Goal: Information Seeking & Learning: Learn about a topic

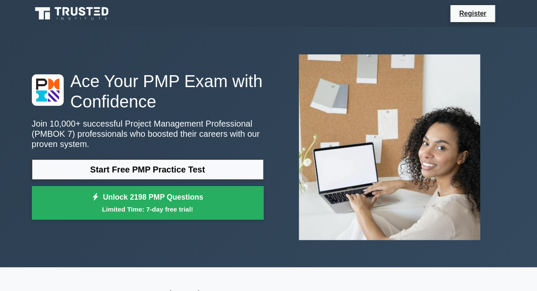
click at [238, 160] on link "Start Free PMP Practice Test" at bounding box center [148, 169] width 232 height 20
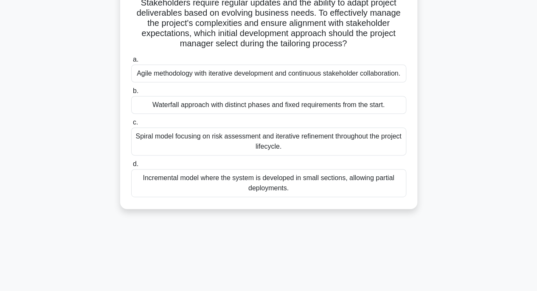
scroll to position [127, 0]
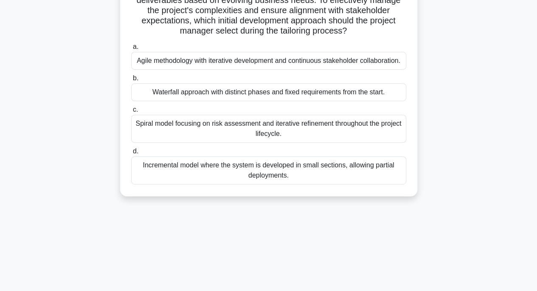
click at [324, 170] on div "Incremental model where the system is developed in small sections, allowing par…" at bounding box center [268, 170] width 275 height 28
click at [131, 154] on input "d. Incremental model where the system is developed in small sections, allowing …" at bounding box center [131, 152] width 0 height 6
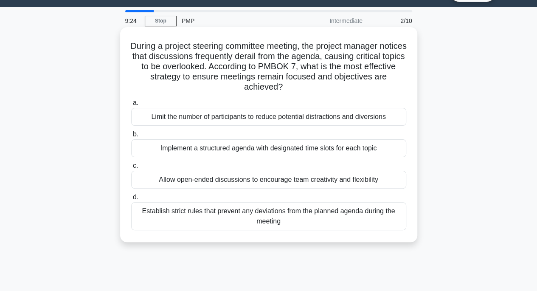
scroll to position [0, 0]
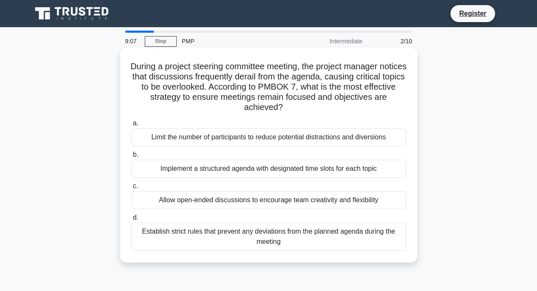
click at [361, 169] on div "Implement a structured agenda with designated time slots for each topic" at bounding box center [268, 169] width 275 height 18
click at [131, 158] on input "b. Implement a structured agenda with designated time slots for each topic" at bounding box center [131, 155] width 0 height 6
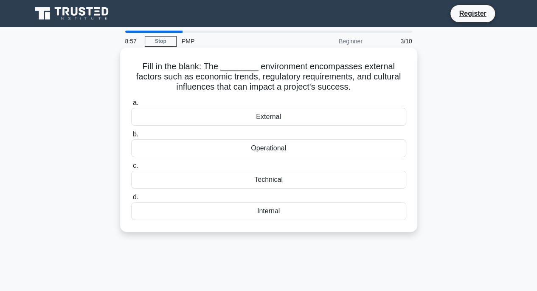
click at [347, 155] on div "Operational" at bounding box center [268, 148] width 275 height 18
click at [131, 137] on input "b. Operational" at bounding box center [131, 135] width 0 height 6
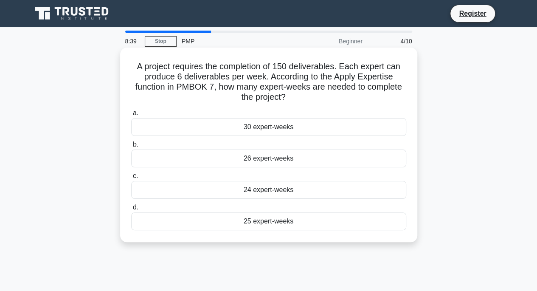
click at [350, 154] on div "26 expert-weeks" at bounding box center [268, 158] width 275 height 18
click at [131, 147] on input "b. 26 expert-weeks" at bounding box center [131, 145] width 0 height 6
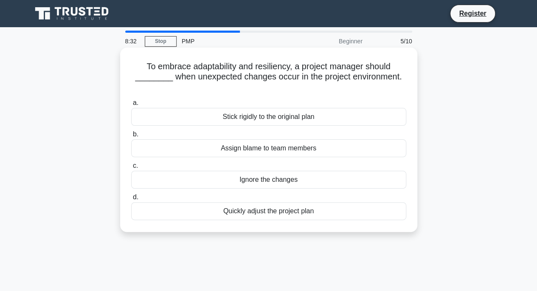
click at [317, 202] on div "Quickly adjust the project plan" at bounding box center [268, 211] width 275 height 18
click at [131, 195] on input "d. Quickly adjust the project plan" at bounding box center [131, 198] width 0 height 6
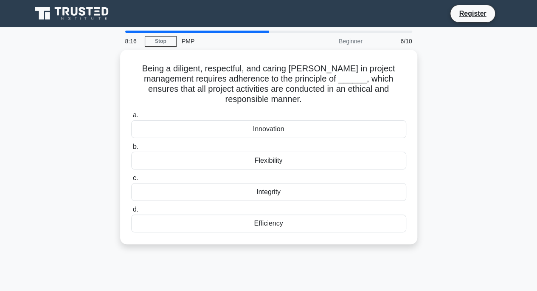
click at [317, 195] on div "Integrity" at bounding box center [268, 192] width 275 height 18
click at [131, 181] on input "c. Integrity" at bounding box center [131, 178] width 0 height 6
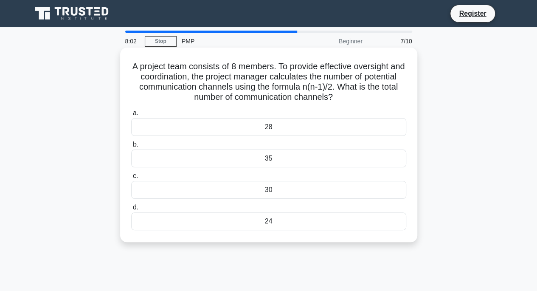
click at [290, 122] on div "28" at bounding box center [268, 127] width 275 height 18
click at [131, 116] on input "a. 28" at bounding box center [131, 113] width 0 height 6
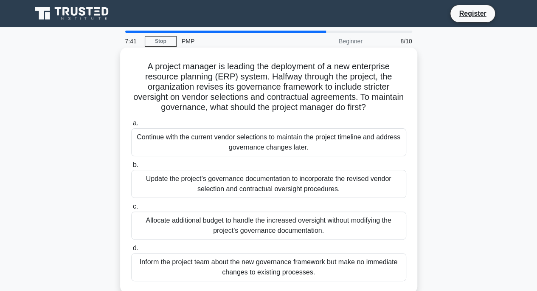
click at [357, 181] on div "Update the project’s governance documentation to incorporate the revised vendor…" at bounding box center [268, 184] width 275 height 28
click at [131, 168] on input "b. Update the project’s governance documentation to incorporate the revised ven…" at bounding box center [131, 165] width 0 height 6
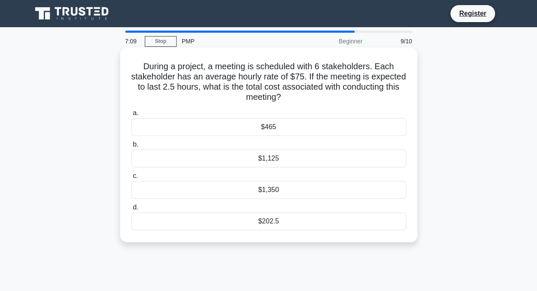
click at [290, 156] on div "$1,125" at bounding box center [268, 158] width 275 height 18
click at [131, 147] on input "b. $1,125" at bounding box center [131, 145] width 0 height 6
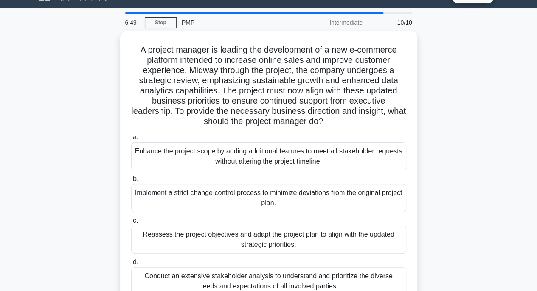
scroll to position [42, 0]
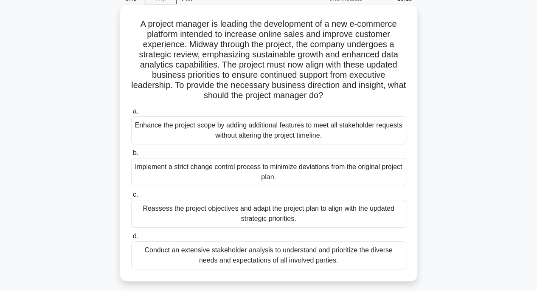
click at [380, 258] on div "Conduct an extensive stakeholder analysis to understand and prioritize the dive…" at bounding box center [268, 255] width 275 height 28
click at [131, 239] on input "d. Conduct an extensive stakeholder analysis to understand and prioritize the d…" at bounding box center [131, 237] width 0 height 6
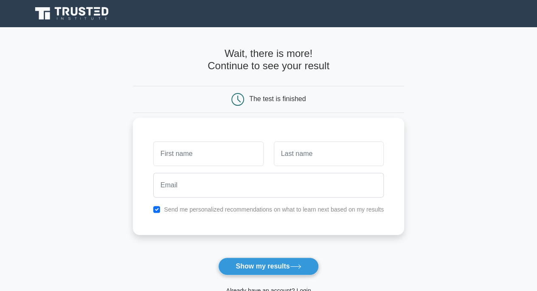
click at [229, 158] on input "text" at bounding box center [208, 153] width 110 height 25
drag, startPoint x: 225, startPoint y: 159, endPoint x: 0, endPoint y: 147, distance: 225.4
click at [63, 159] on main "Wait, there is more! Continue to see your result The test is finished ji" at bounding box center [268, 180] width 537 height 306
type input "[PERSON_NAME]"
drag, startPoint x: 271, startPoint y: 165, endPoint x: 304, endPoint y: 159, distance: 32.8
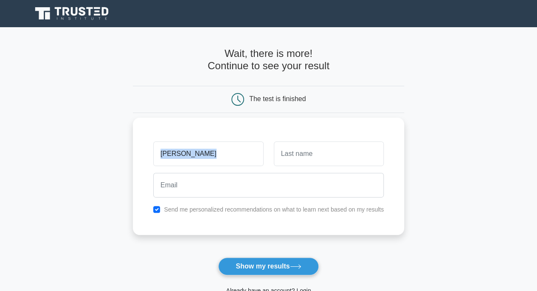
click at [279, 165] on div "[PERSON_NAME]" at bounding box center [268, 153] width 241 height 31
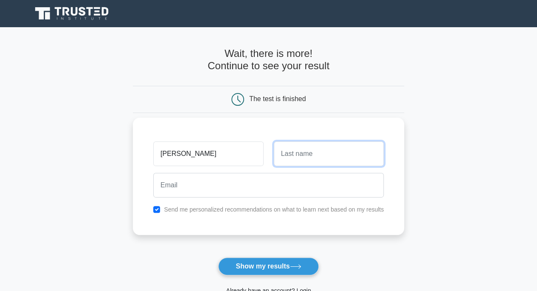
click at [304, 159] on input "text" at bounding box center [329, 153] width 110 height 25
type input "[PERSON_NAME]"
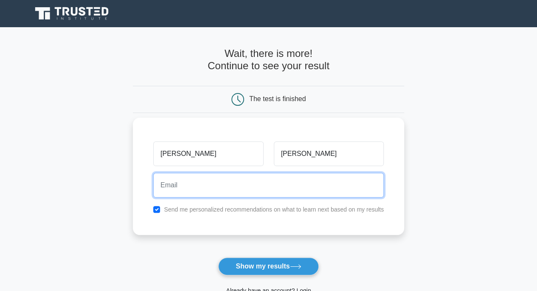
click at [313, 189] on input "email" at bounding box center [268, 185] width 231 height 25
type input "[EMAIL_ADDRESS][DOMAIN_NAME]"
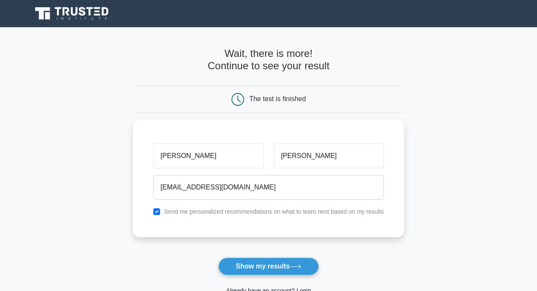
click at [298, 259] on button "Show my results" at bounding box center [268, 266] width 100 height 18
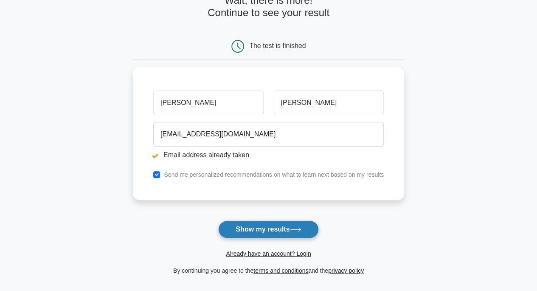
scroll to position [85, 0]
click at [269, 227] on button "Show my results" at bounding box center [268, 229] width 100 height 18
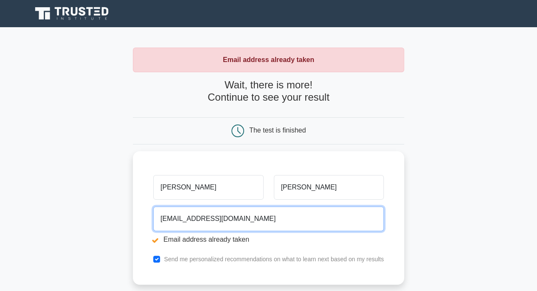
drag, startPoint x: 269, startPoint y: 224, endPoint x: 106, endPoint y: 216, distance: 163.7
click at [125, 216] on main "Email address already taken Wait, there is more! Continue to see your result Th…" at bounding box center [268, 203] width 537 height 353
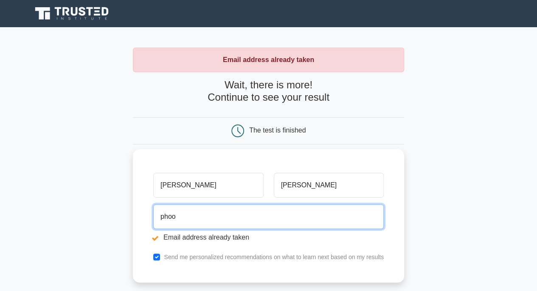
type input "[EMAIL_ADDRESS][DOMAIN_NAME]"
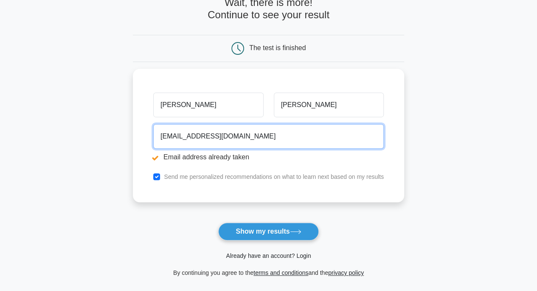
scroll to position [85, 0]
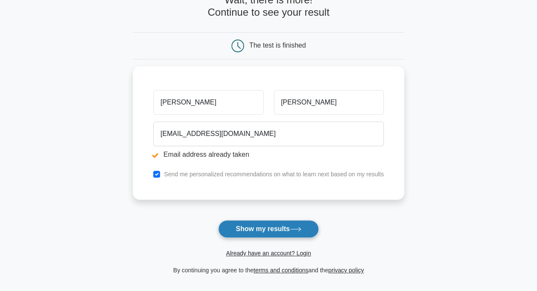
click at [293, 228] on icon at bounding box center [295, 229] width 11 height 5
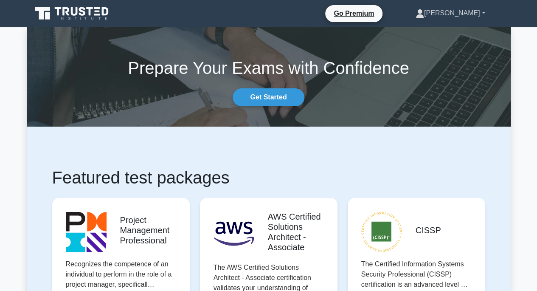
click at [479, 15] on link "[PERSON_NAME]" at bounding box center [450, 13] width 110 height 17
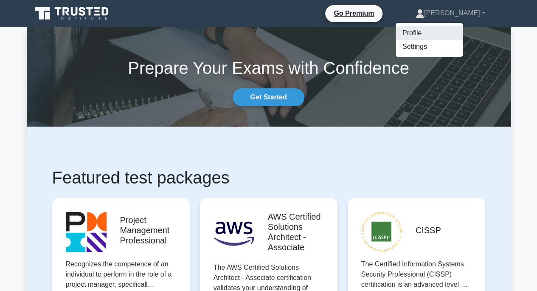
click at [448, 29] on link "Profile" at bounding box center [429, 33] width 67 height 14
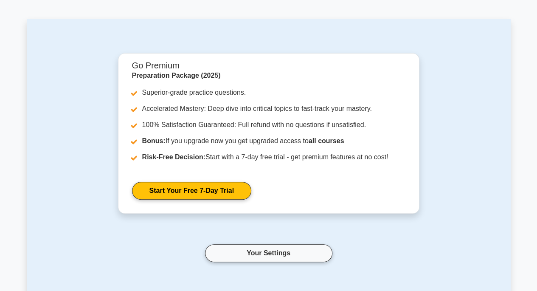
scroll to position [70, 0]
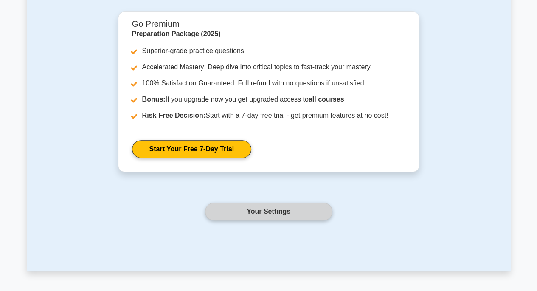
click at [298, 208] on link "Your Settings" at bounding box center [268, 212] width 127 height 18
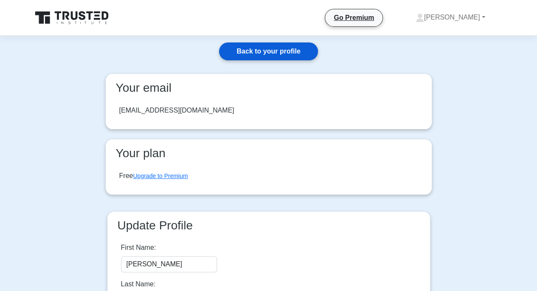
click at [268, 52] on link "Back to your profile" at bounding box center [268, 51] width 99 height 18
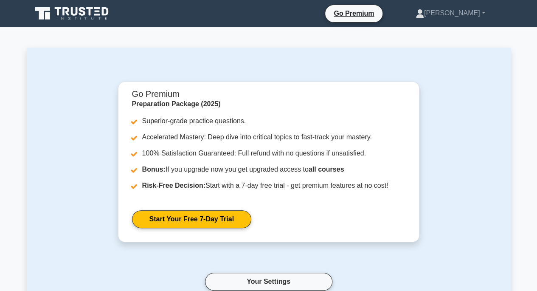
drag, startPoint x: 102, startPoint y: 24, endPoint x: 85, endPoint y: 14, distance: 19.4
click at [101, 24] on nav "Go Premium [PERSON_NAME] Profile" at bounding box center [268, 13] width 537 height 27
click at [85, 14] on icon at bounding box center [82, 11] width 7 height 9
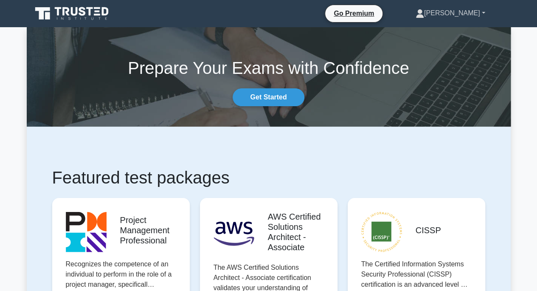
click at [470, 11] on link "[PERSON_NAME]" at bounding box center [450, 13] width 110 height 17
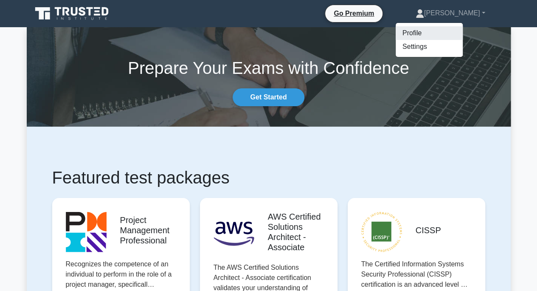
click at [448, 34] on link "Profile" at bounding box center [429, 33] width 67 height 14
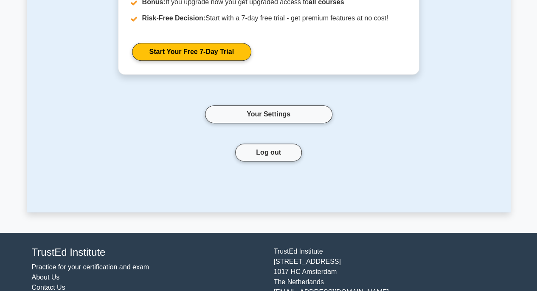
scroll to position [170, 0]
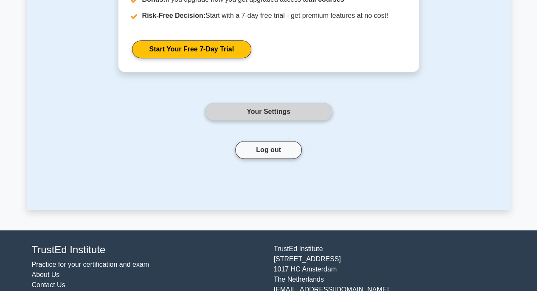
click at [269, 108] on link "Your Settings" at bounding box center [268, 112] width 127 height 18
